Goal: Complete Application Form: Complete application form

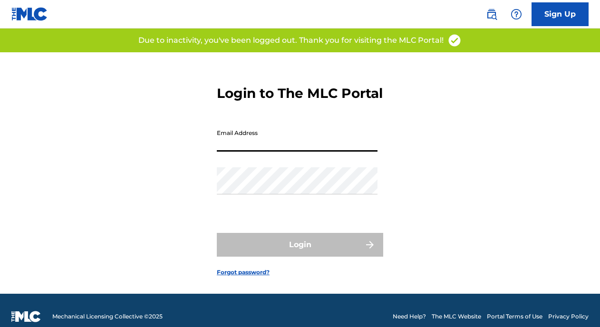
click at [230, 144] on input "Email Address" at bounding box center [297, 138] width 161 height 27
type input "[EMAIL_ADDRESS][DOMAIN_NAME]"
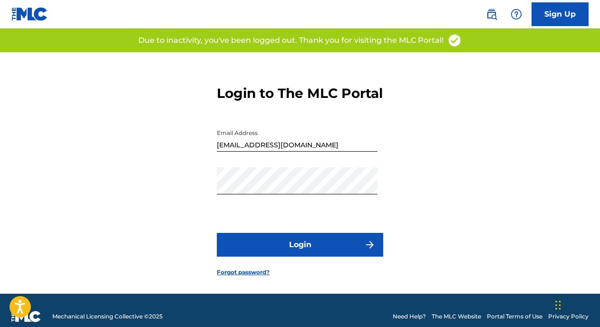
click at [290, 255] on button "Login" at bounding box center [300, 245] width 166 height 24
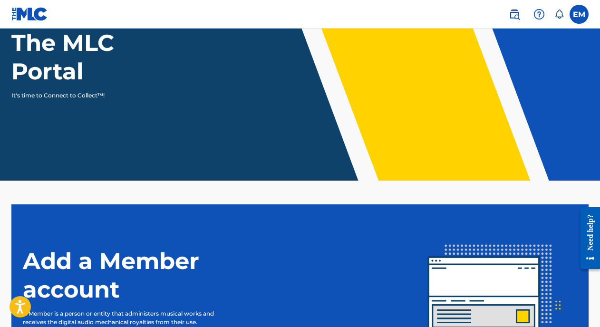
scroll to position [218, 0]
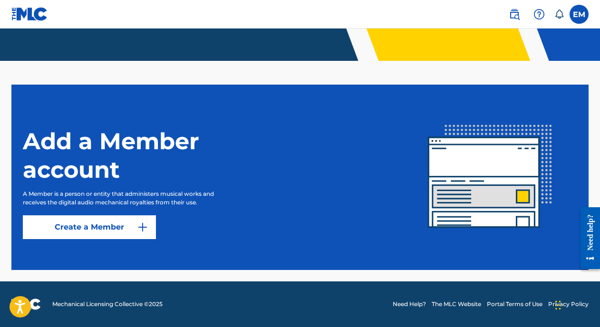
click at [147, 227] on img at bounding box center [142, 227] width 11 height 11
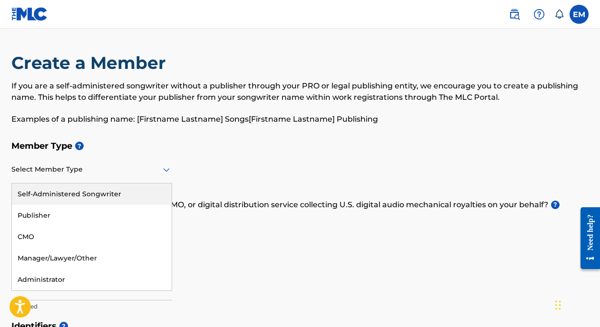
click at [85, 176] on div "Select Member Type" at bounding box center [91, 170] width 161 height 27
click at [72, 195] on div "Self-Administered Songwriter" at bounding box center [92, 194] width 160 height 21
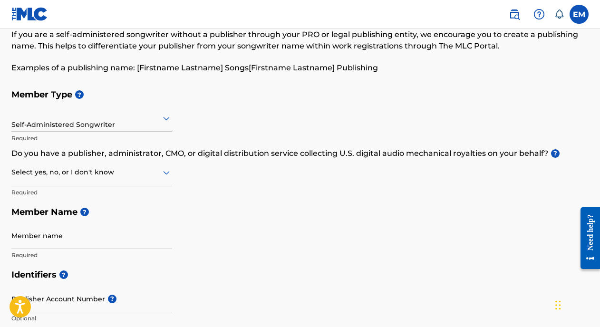
scroll to position [71, 0]
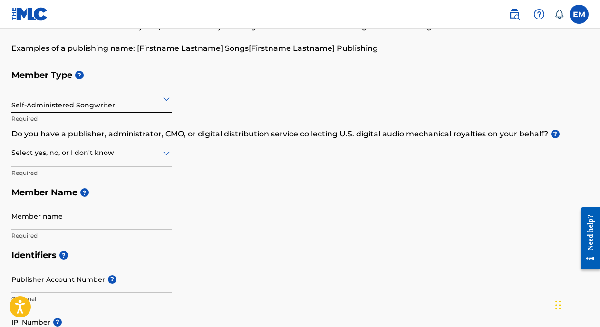
click at [87, 155] on div at bounding box center [91, 153] width 161 height 12
click at [62, 204] on div "No" at bounding box center [92, 198] width 160 height 21
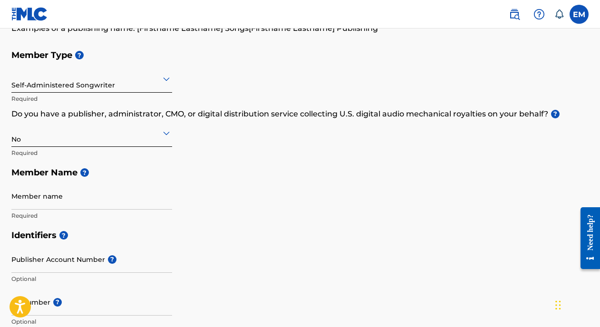
scroll to position [92, 0]
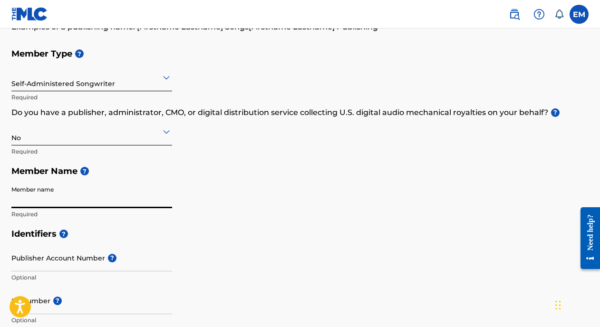
click at [45, 200] on input "Member name" at bounding box center [91, 194] width 161 height 27
type input "[PERSON_NAME] [PERSON_NAME]"
type input "[GEOGRAPHIC_DATA]"
type input "15"
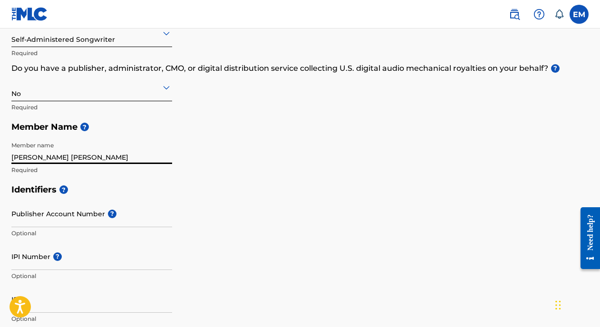
scroll to position [156, 0]
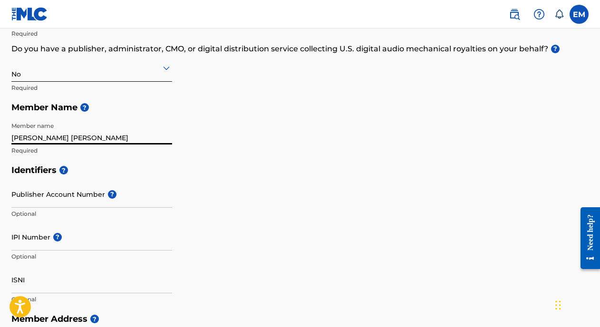
click at [53, 202] on input "Publisher Account Number ?" at bounding box center [91, 194] width 161 height 27
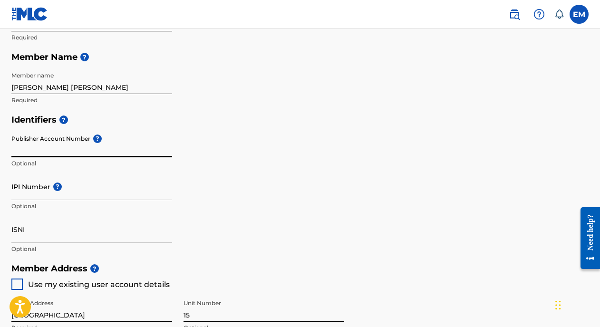
scroll to position [207, 0]
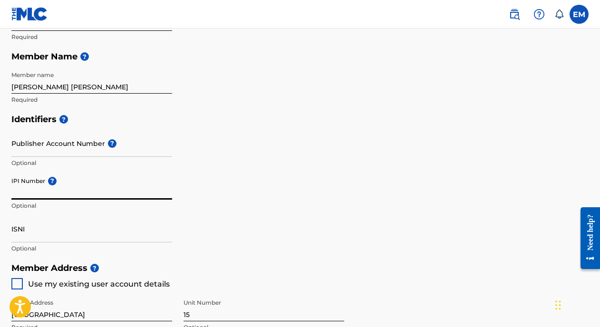
click at [49, 193] on input "IPI Number ?" at bounding box center [91, 186] width 161 height 27
type input "01306064881"
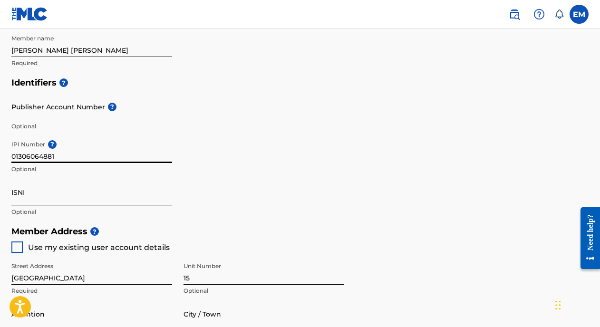
scroll to position [254, 0]
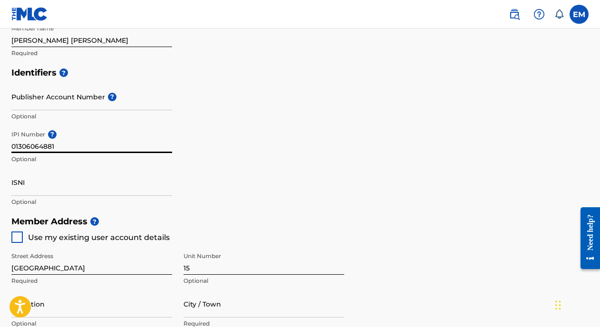
click at [22, 236] on div at bounding box center [16, 237] width 11 height 11
type input "tanga"
type input "[GEOGRAPHIC_DATA]"
type input "57"
type input "716822280"
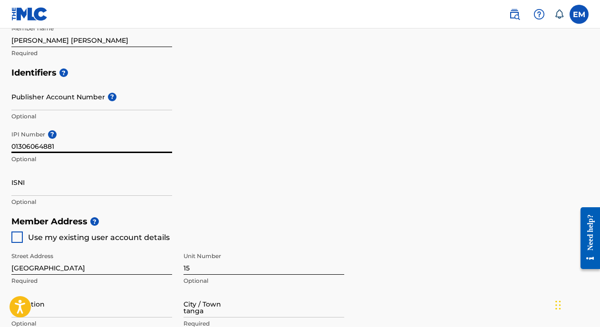
type input "[EMAIL_ADDRESS][DOMAIN_NAME]"
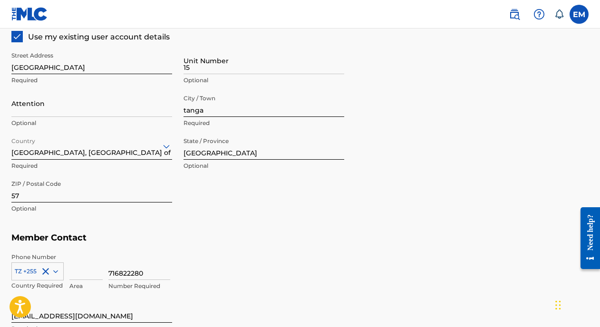
scroll to position [455, 0]
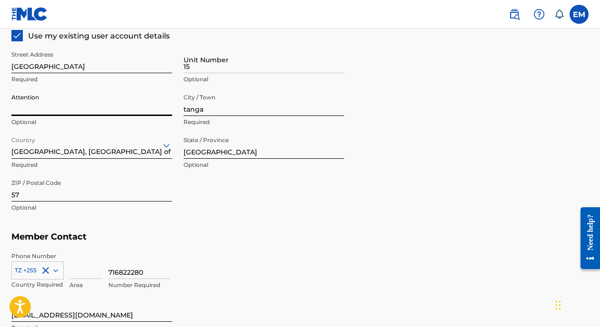
click at [140, 111] on input "Attention" at bounding box center [91, 102] width 161 height 27
click at [222, 110] on input "tanga" at bounding box center [264, 102] width 161 height 27
click at [195, 110] on input "tanga" at bounding box center [264, 102] width 161 height 27
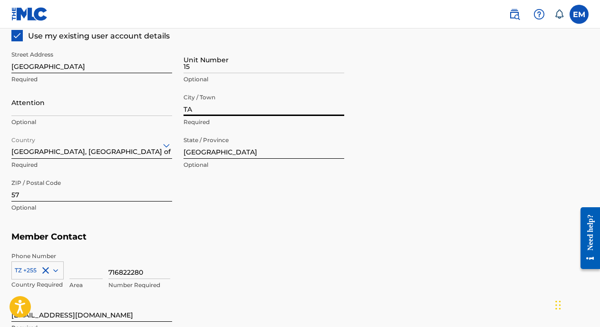
type input "T"
type input "[GEOGRAPHIC_DATA]"
type input "[PERSON_NAME]"
type input "[GEOGRAPHIC_DATA]"
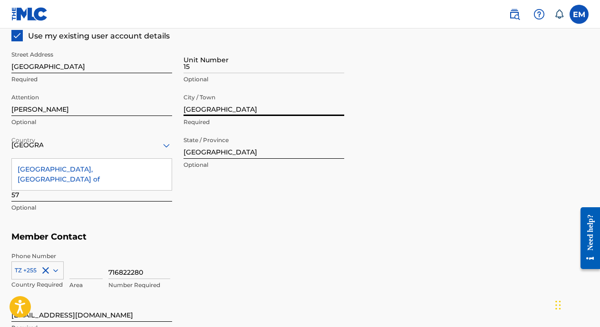
click at [63, 107] on input "[PERSON_NAME]" at bounding box center [91, 102] width 161 height 27
click at [65, 149] on div "[GEOGRAPHIC_DATA]" at bounding box center [91, 145] width 161 height 12
click at [55, 171] on div "[GEOGRAPHIC_DATA], [GEOGRAPHIC_DATA] of" at bounding box center [92, 174] width 160 height 31
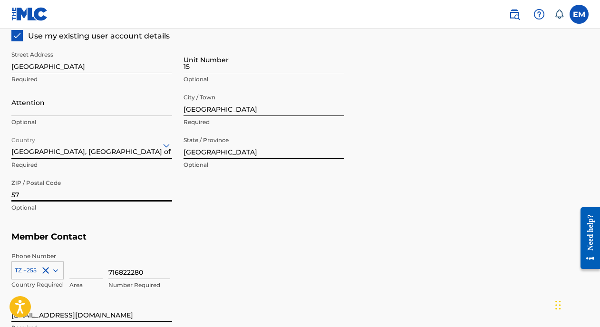
click at [68, 195] on input "57" at bounding box center [91, 188] width 161 height 27
type input "3"
type input "1"
type input "3"
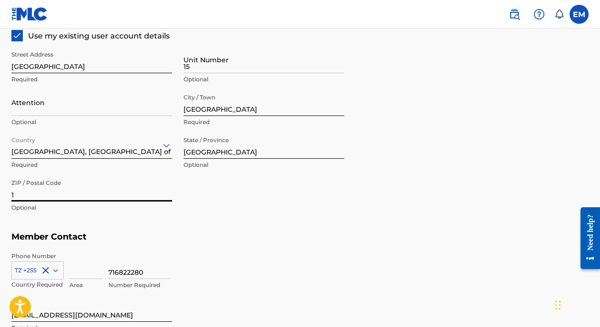
type input "11332"
type input "[GEOGRAPHIC_DATA]"
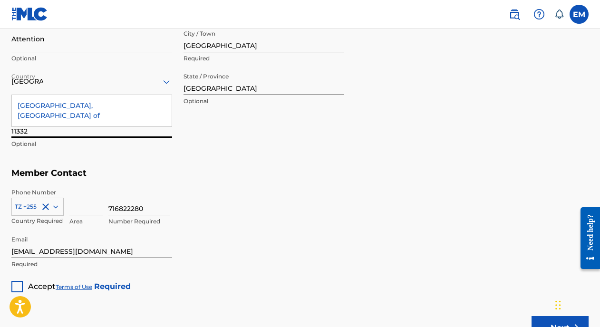
scroll to position [546, 0]
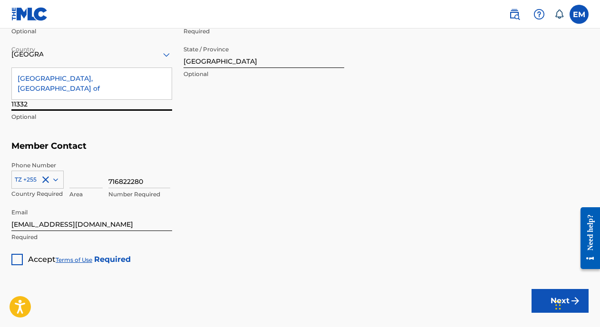
click at [21, 261] on div at bounding box center [16, 259] width 11 height 11
click at [534, 301] on button "Next" at bounding box center [560, 301] width 57 height 24
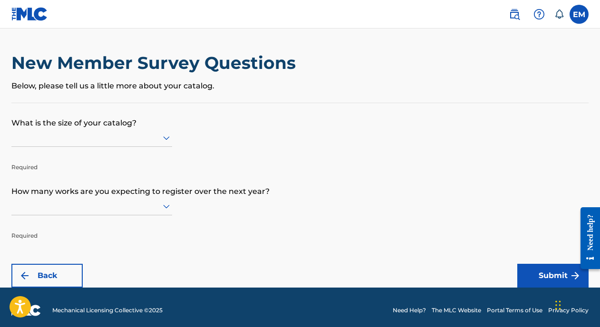
scroll to position [6, 0]
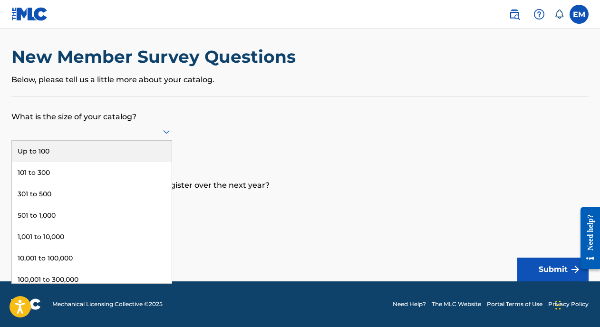
click at [118, 132] on div at bounding box center [91, 132] width 161 height 12
click at [81, 159] on div "Up to 100" at bounding box center [92, 151] width 160 height 21
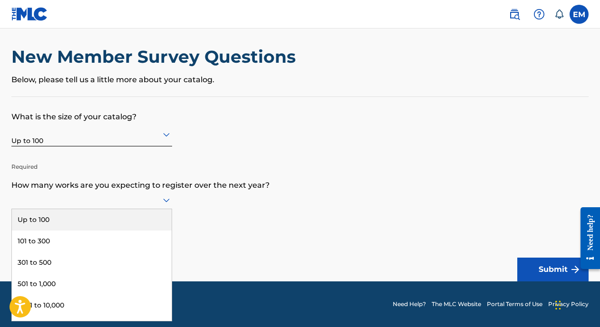
click at [62, 207] on div at bounding box center [91, 200] width 161 height 18
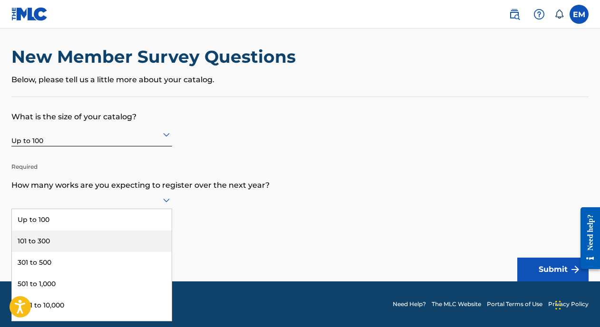
click at [54, 241] on div "101 to 300" at bounding box center [92, 241] width 160 height 21
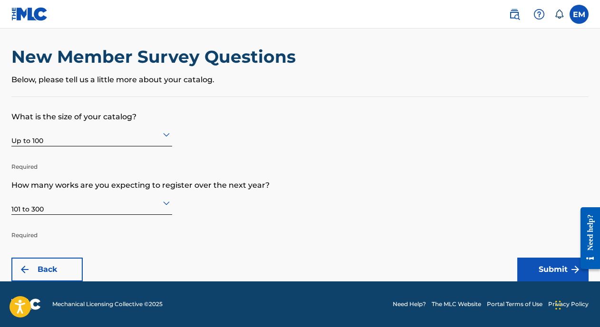
click at [548, 276] on button "Submit" at bounding box center [553, 270] width 71 height 24
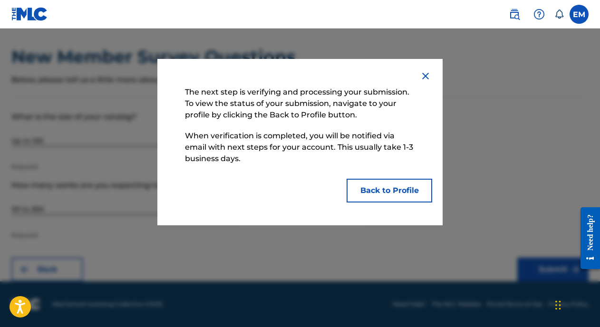
click at [377, 187] on button "Back to Profile" at bounding box center [390, 191] width 86 height 24
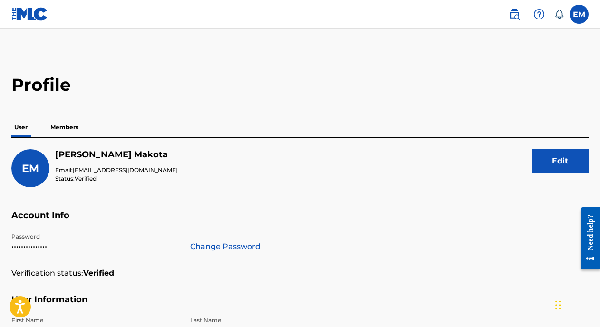
click at [69, 125] on p "Members" at bounding box center [65, 127] width 34 height 20
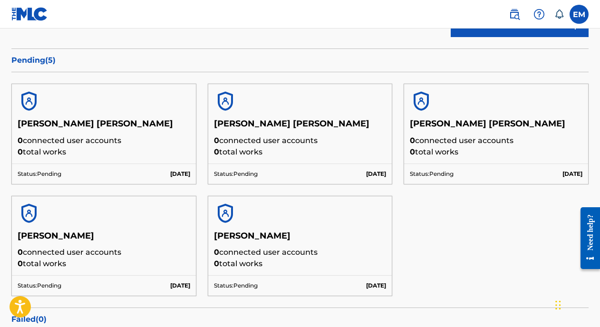
scroll to position [137, 0]
click at [311, 276] on div "Status: Pending [DATE]" at bounding box center [300, 285] width 184 height 20
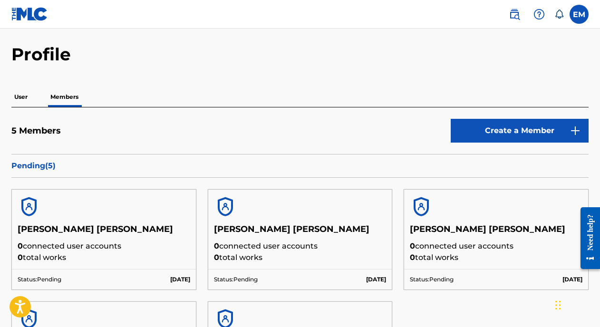
scroll to position [30, 0]
click at [26, 129] on h5 "5 Members" at bounding box center [35, 131] width 49 height 11
click at [24, 104] on p "User" at bounding box center [20, 98] width 19 height 20
